Goal: Information Seeking & Learning: Learn about a topic

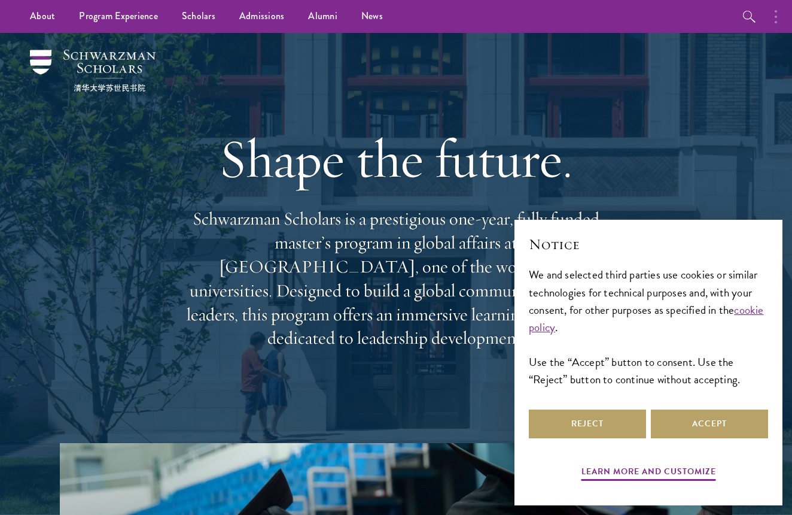
click at [778, 20] on button "button" at bounding box center [779, 16] width 26 height 33
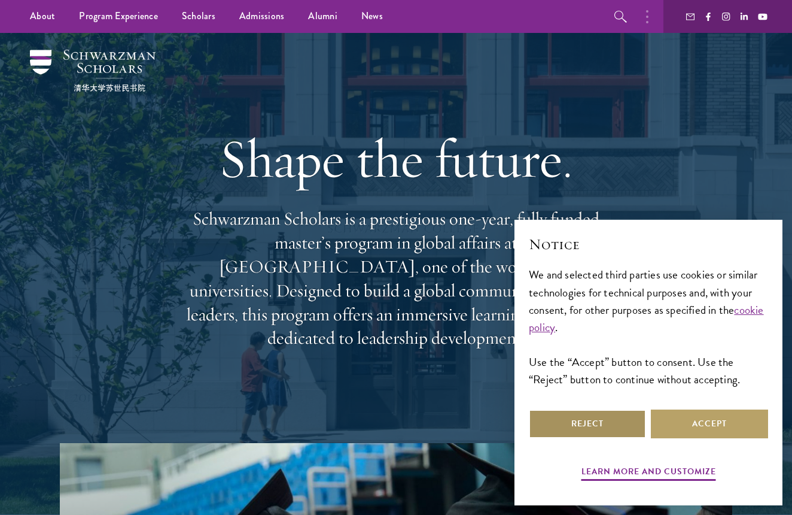
click at [610, 428] on button "Reject" at bounding box center [587, 423] width 117 height 29
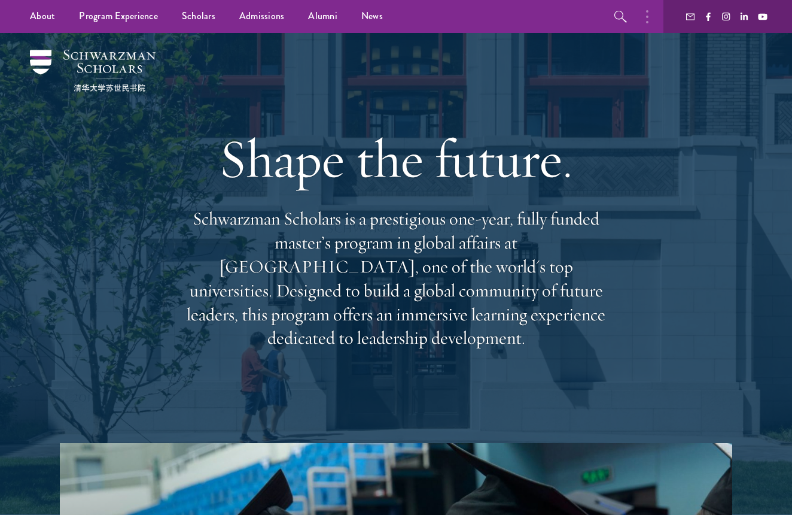
click at [652, 25] on button "button" at bounding box center [650, 16] width 26 height 33
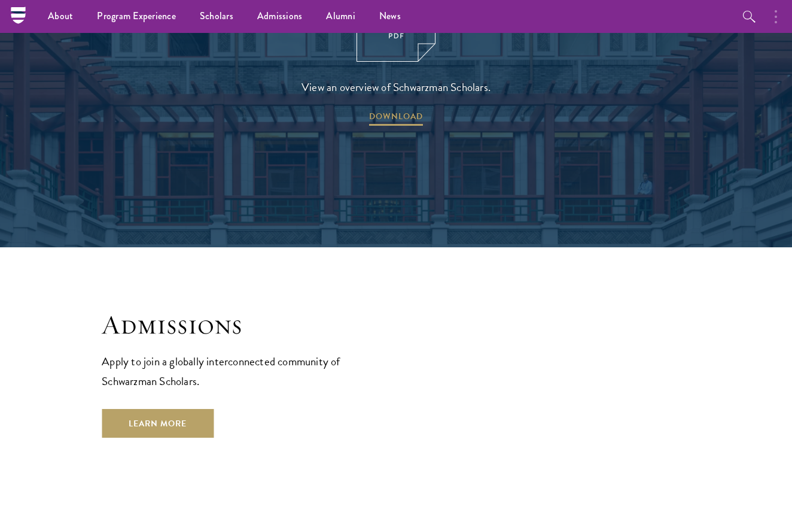
scroll to position [1817, 0]
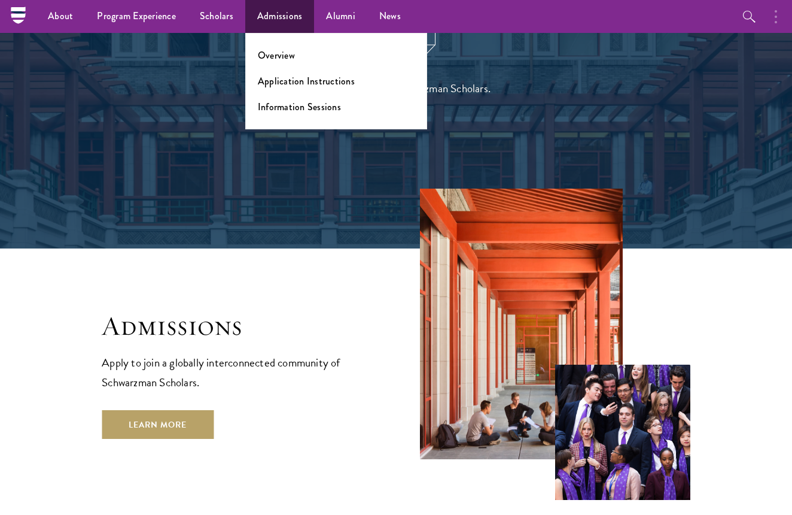
click at [278, 20] on link "Admissions" at bounding box center [279, 16] width 69 height 33
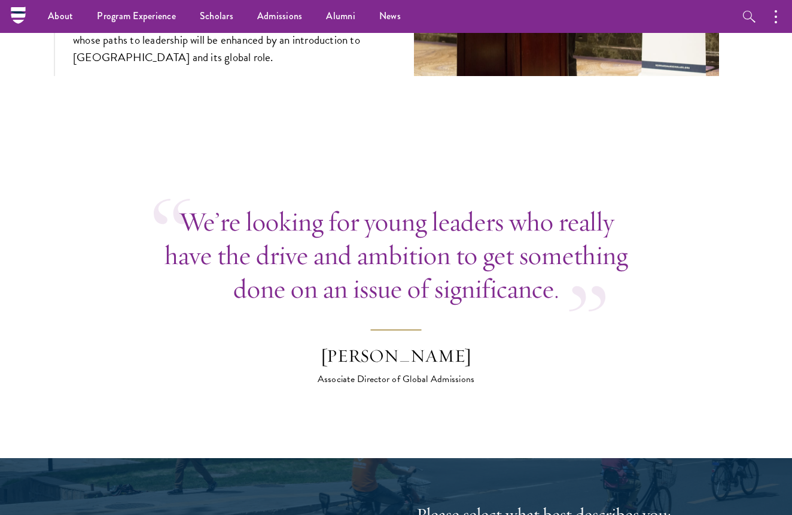
scroll to position [4185, 0]
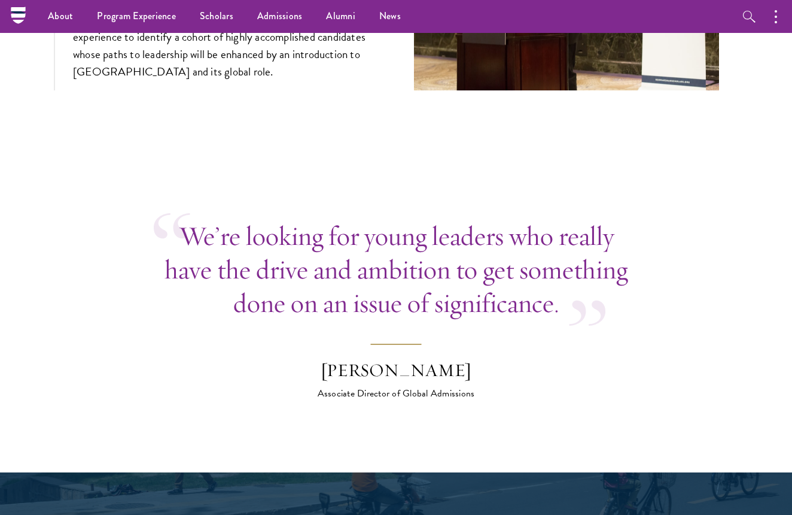
click at [731, 356] on section "We’re looking for young leaders who really have the drive and ambition to get s…" at bounding box center [396, 309] width 792 height 181
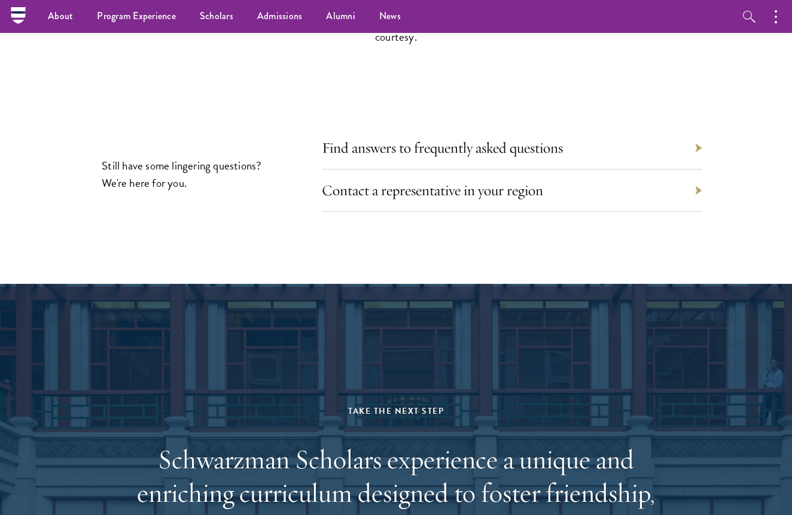
scroll to position [5300, 0]
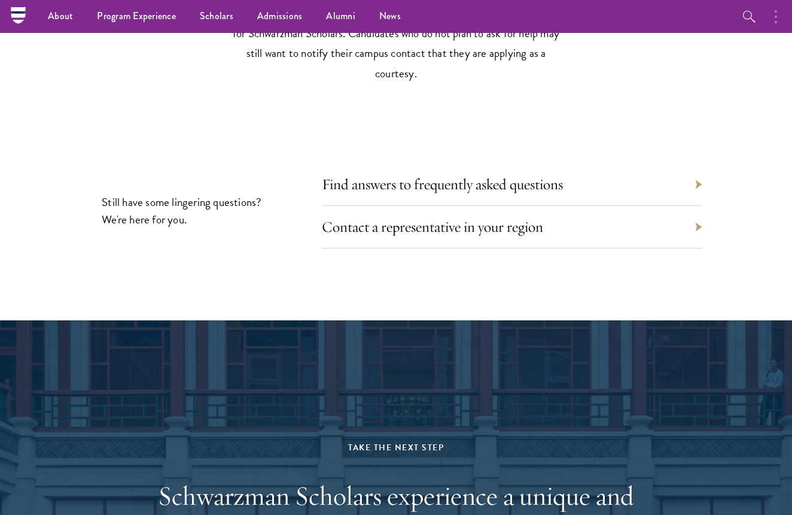
click at [777, 16] on button "button" at bounding box center [779, 16] width 26 height 33
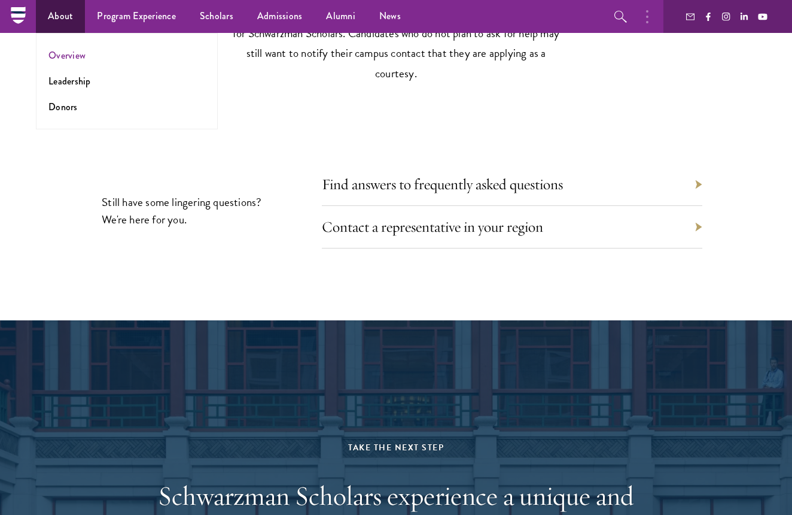
click at [74, 55] on link "Overview" at bounding box center [66, 55] width 37 height 14
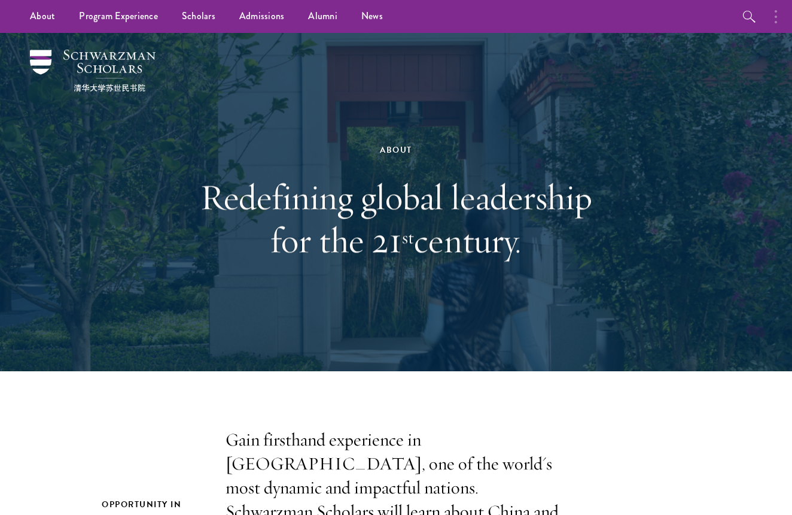
click at [780, 15] on button "button" at bounding box center [779, 16] width 26 height 33
